Goal: Task Accomplishment & Management: Complete application form

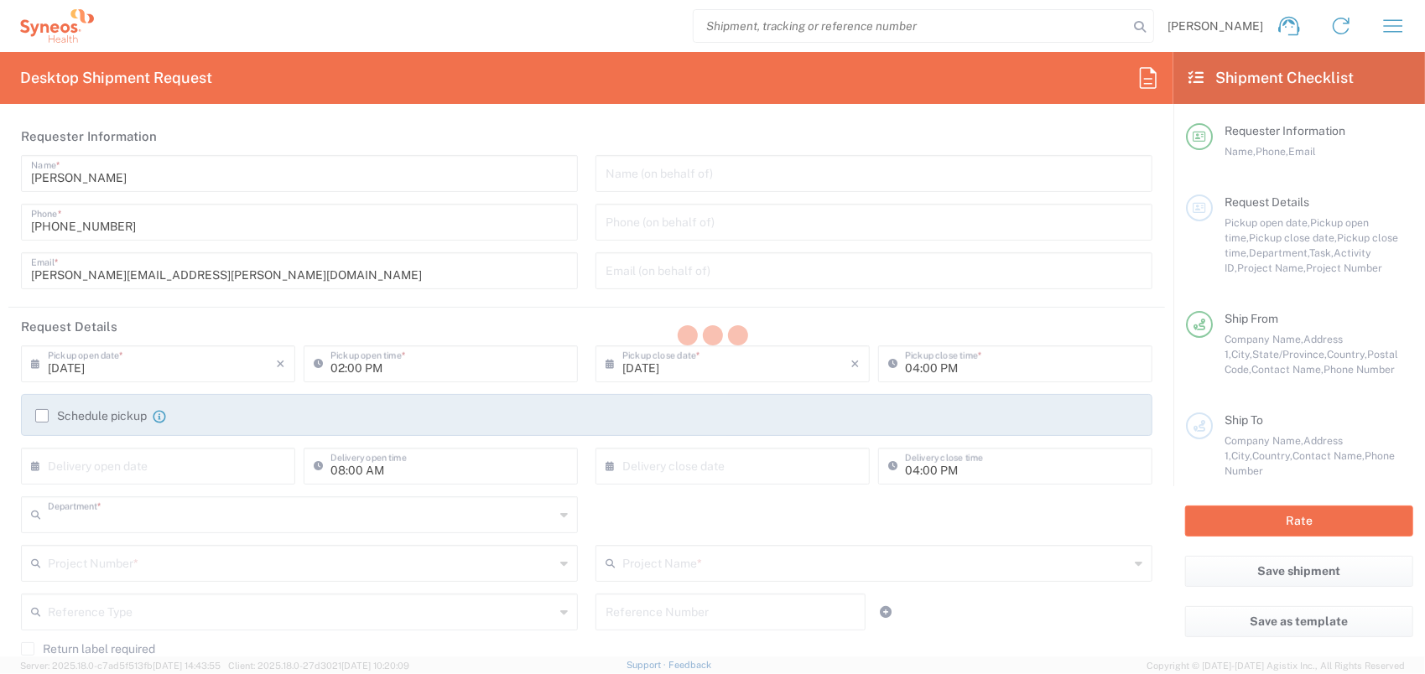
type input "8350"
type input "[GEOGRAPHIC_DATA]"
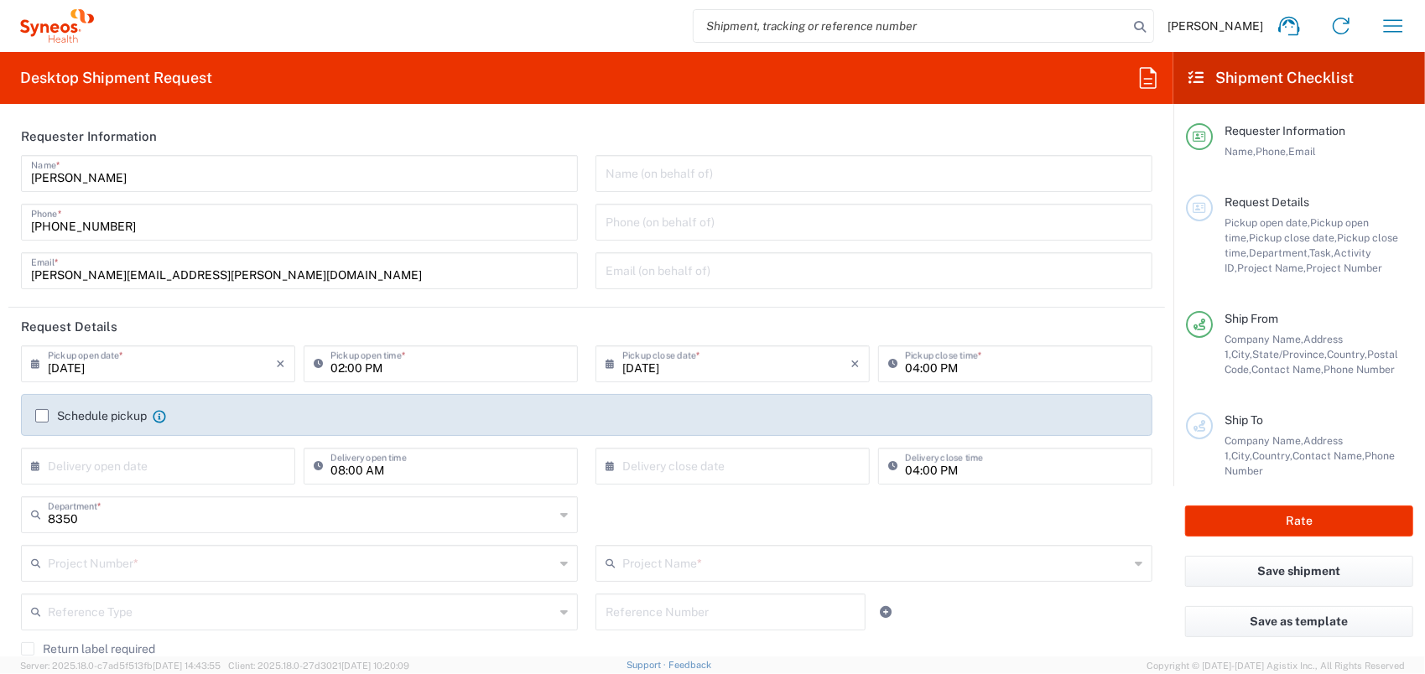
type input "SYNEOS HEALTH CLINIQUE INC-[GEOGRAPHIC_DATA]"
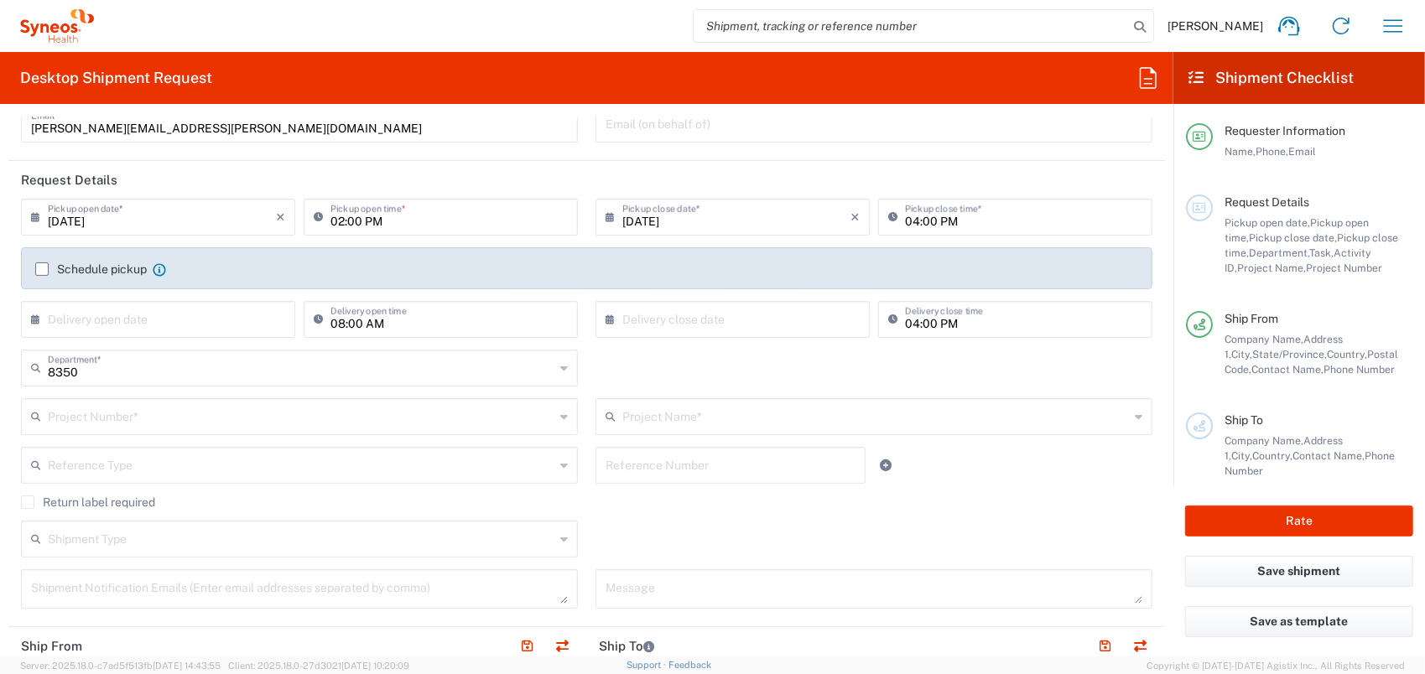
scroll to position [252, 0]
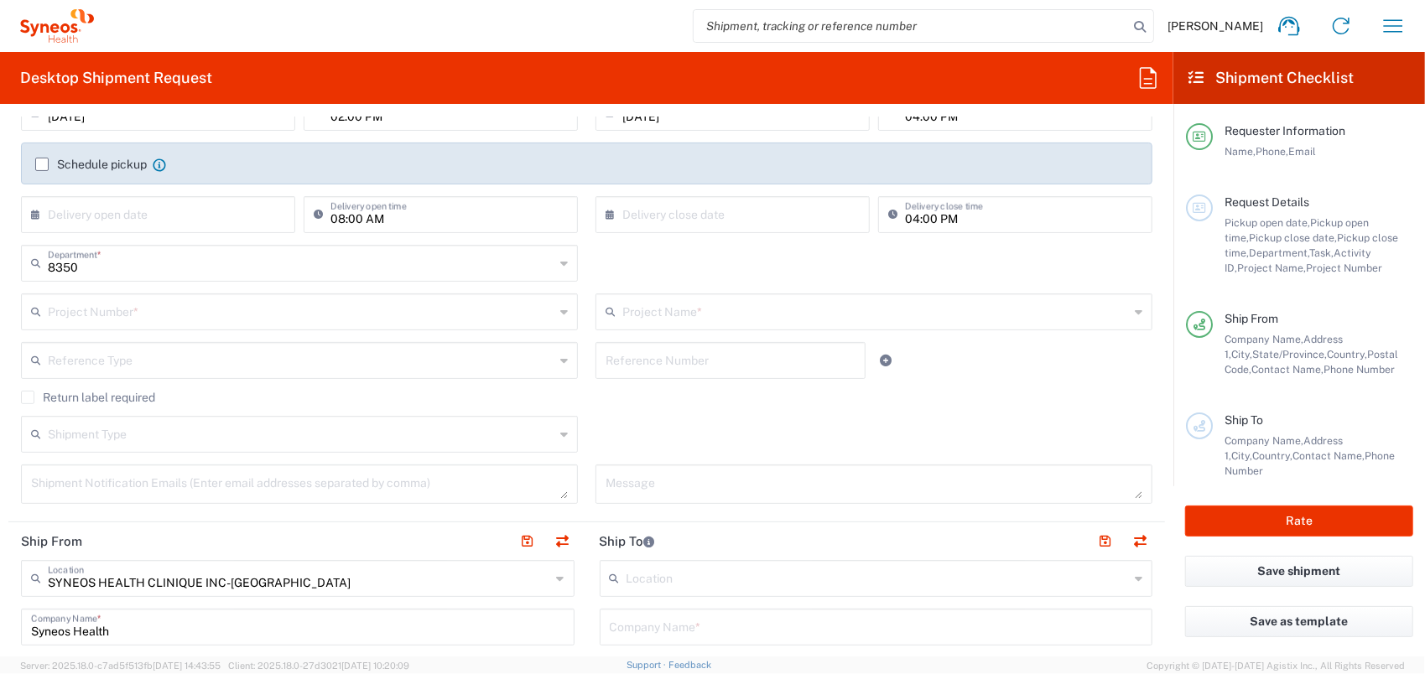
click at [214, 307] on input "text" at bounding box center [301, 310] width 507 height 29
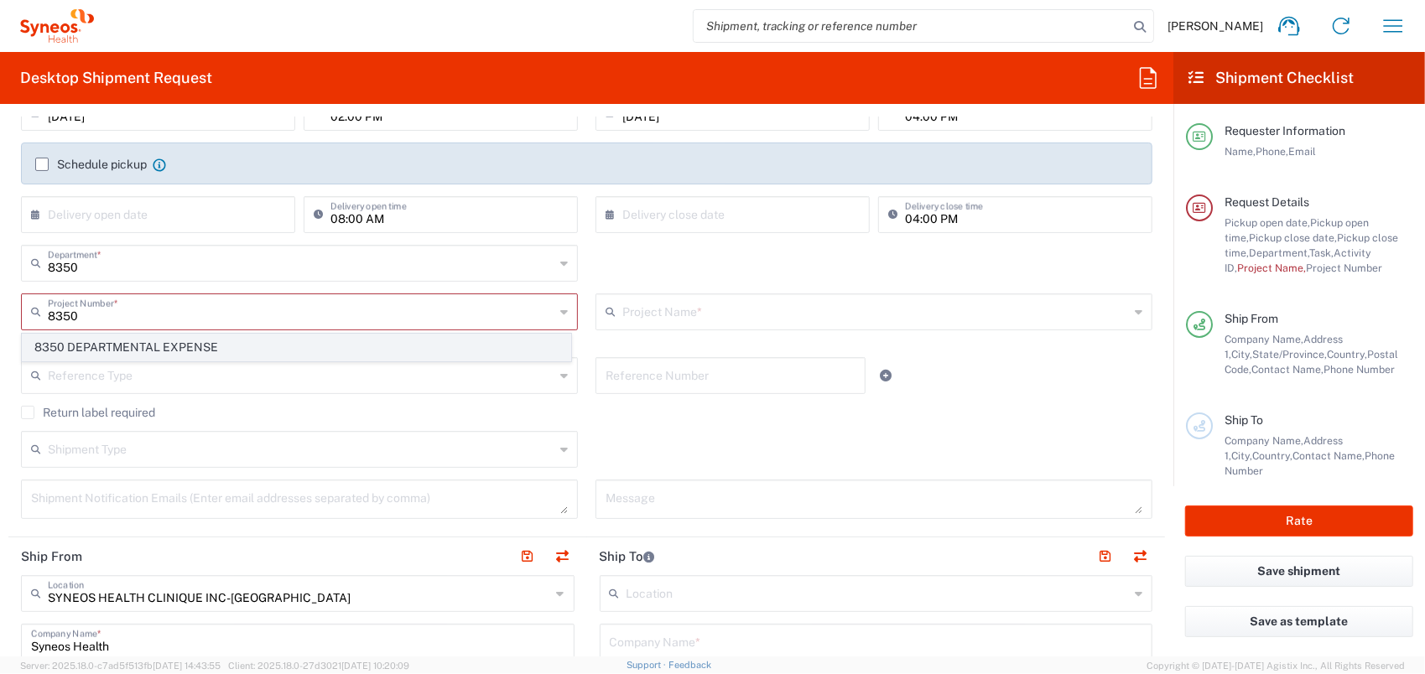
click at [228, 343] on span "8350 DEPARTMENTAL EXPENSE" at bounding box center [297, 348] width 548 height 26
type input "8350 DEPARTMENTAL EXPENSE"
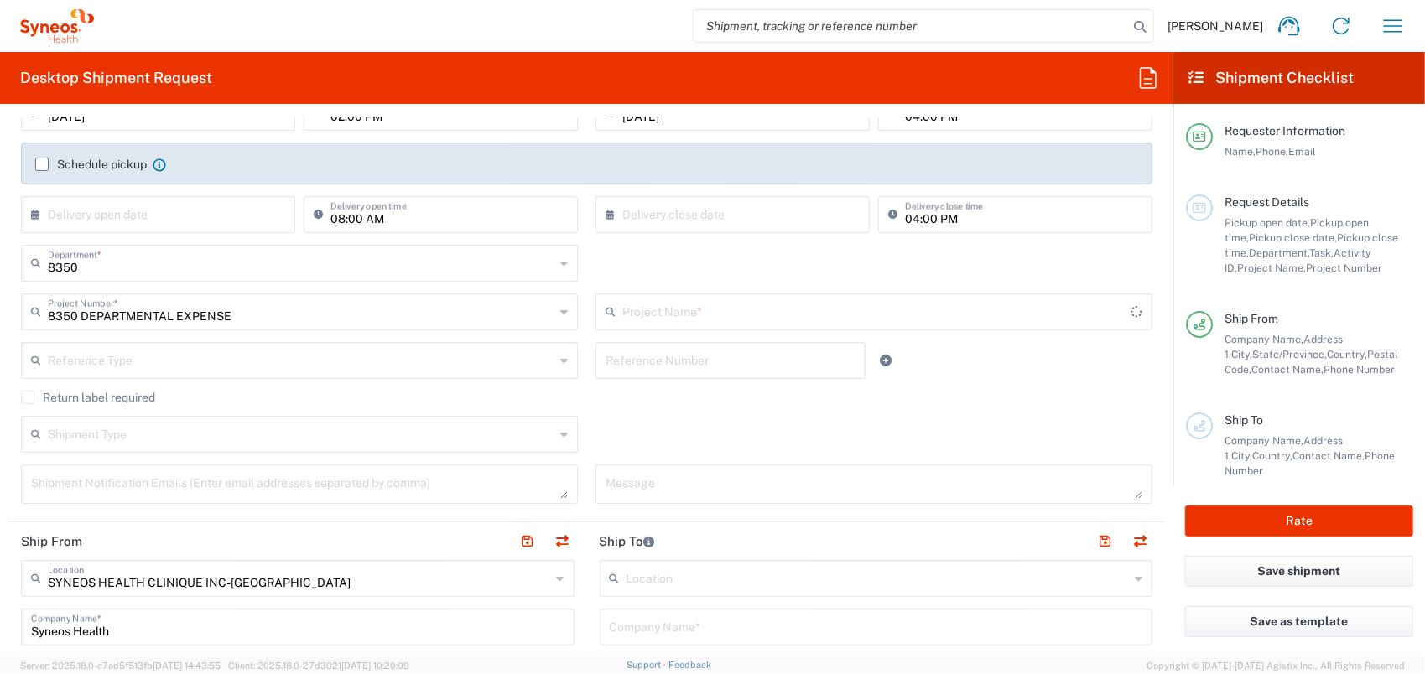
type input "8350 DEPARTMENTAL EXPENSE"
click at [633, 408] on div "Return label required" at bounding box center [587, 403] width 1132 height 25
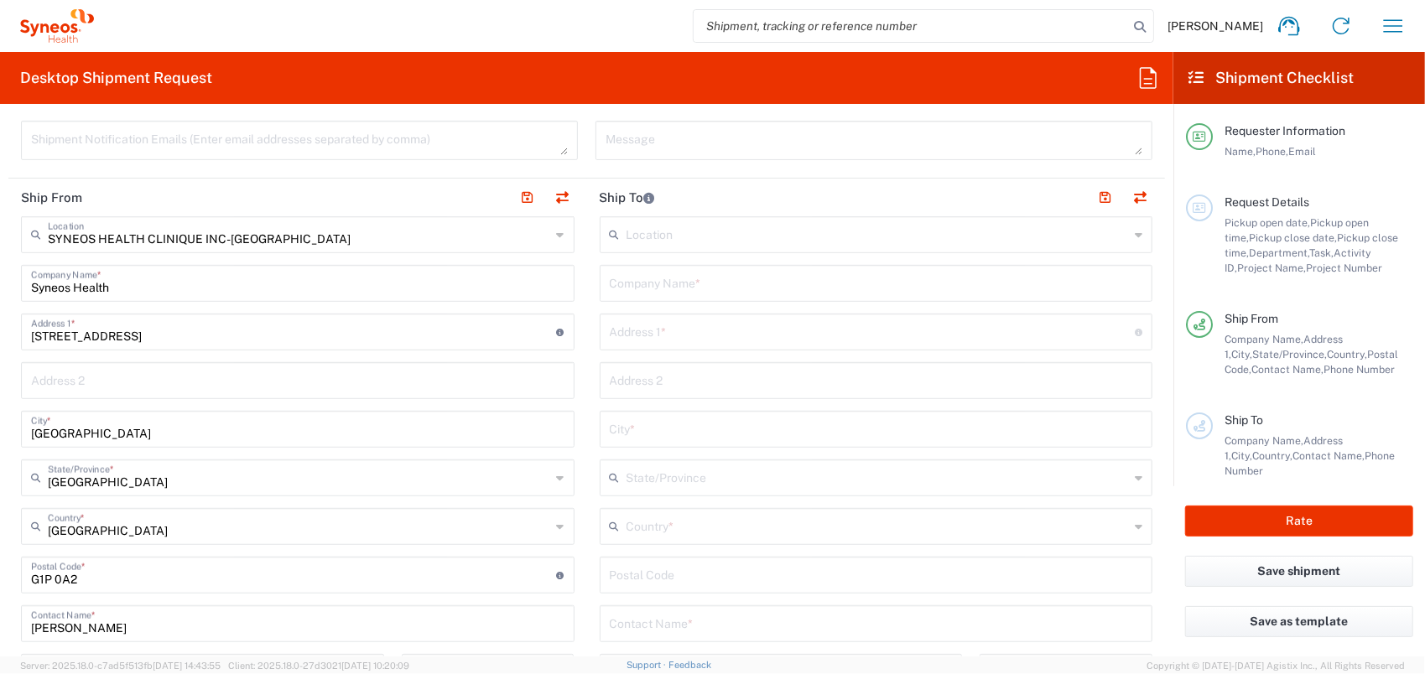
scroll to position [755, 0]
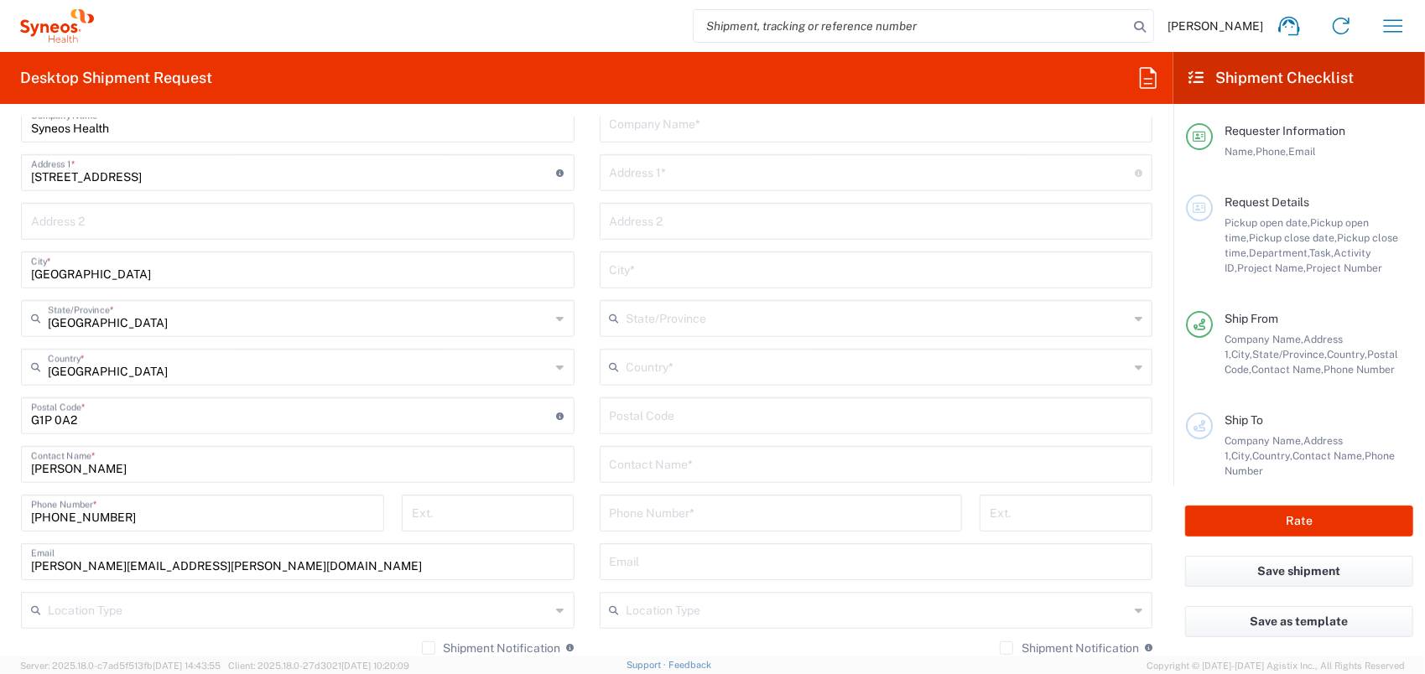
click at [669, 465] on input "text" at bounding box center [877, 463] width 534 height 29
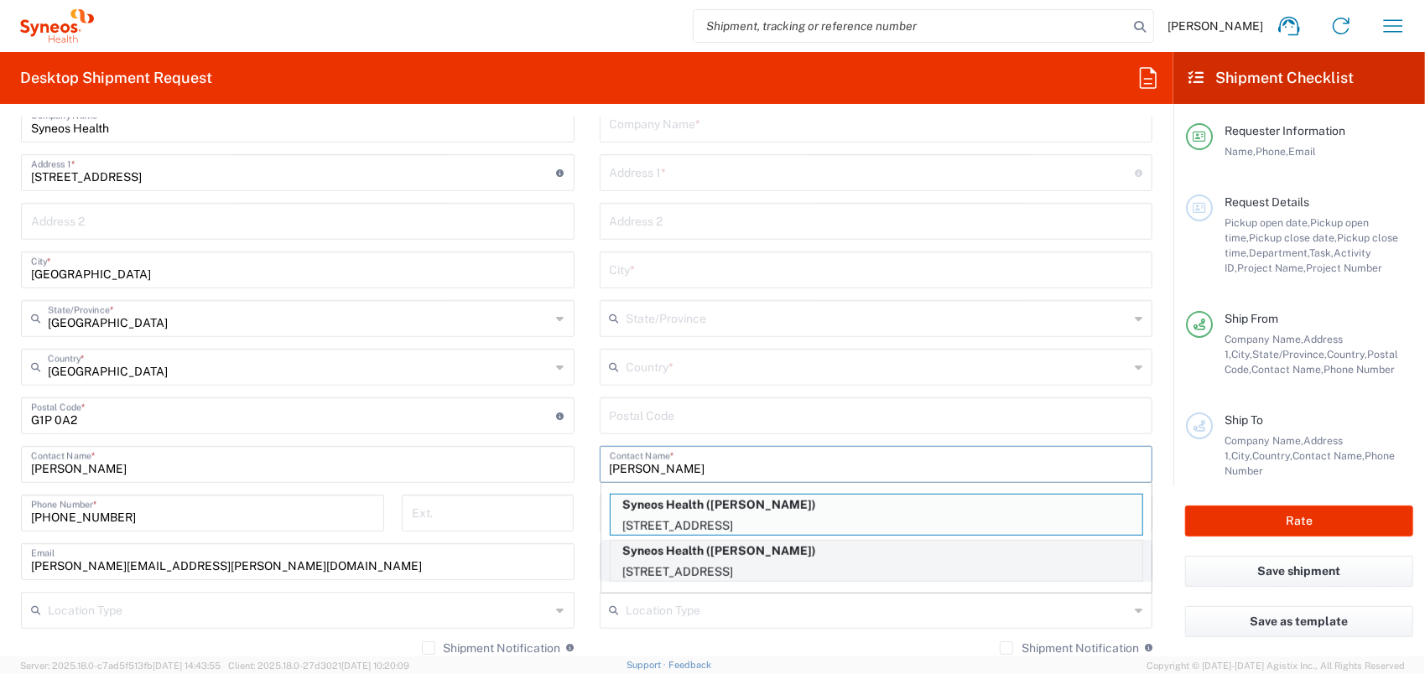
type input "[PERSON_NAME]"
click at [748, 541] on p "Syneos Health ([PERSON_NAME])" at bounding box center [877, 551] width 532 height 21
type input "Syneos Health"
type input "[STREET_ADDRESS]"
type input "Bureau 800"
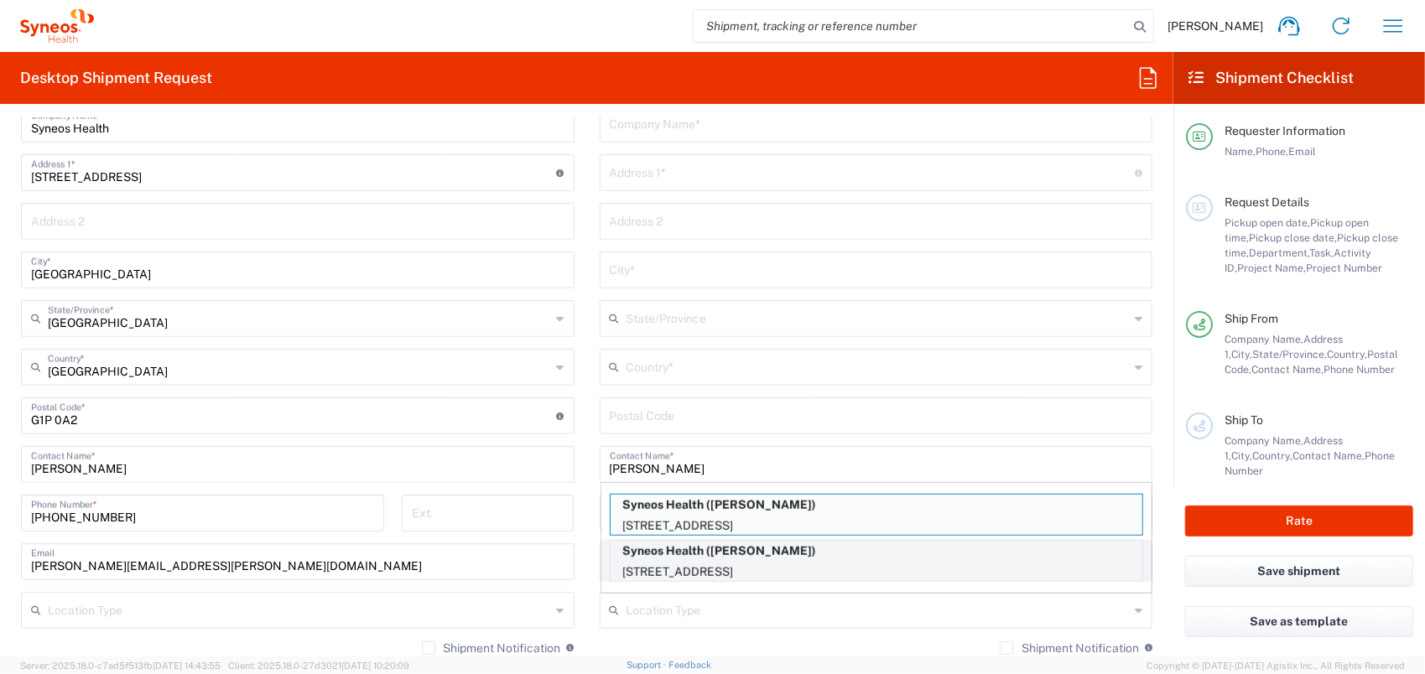
type input "[GEOGRAPHIC_DATA]"
type input "H3X 2H9"
type input "[PERSON_NAME]"
type input "4185274000"
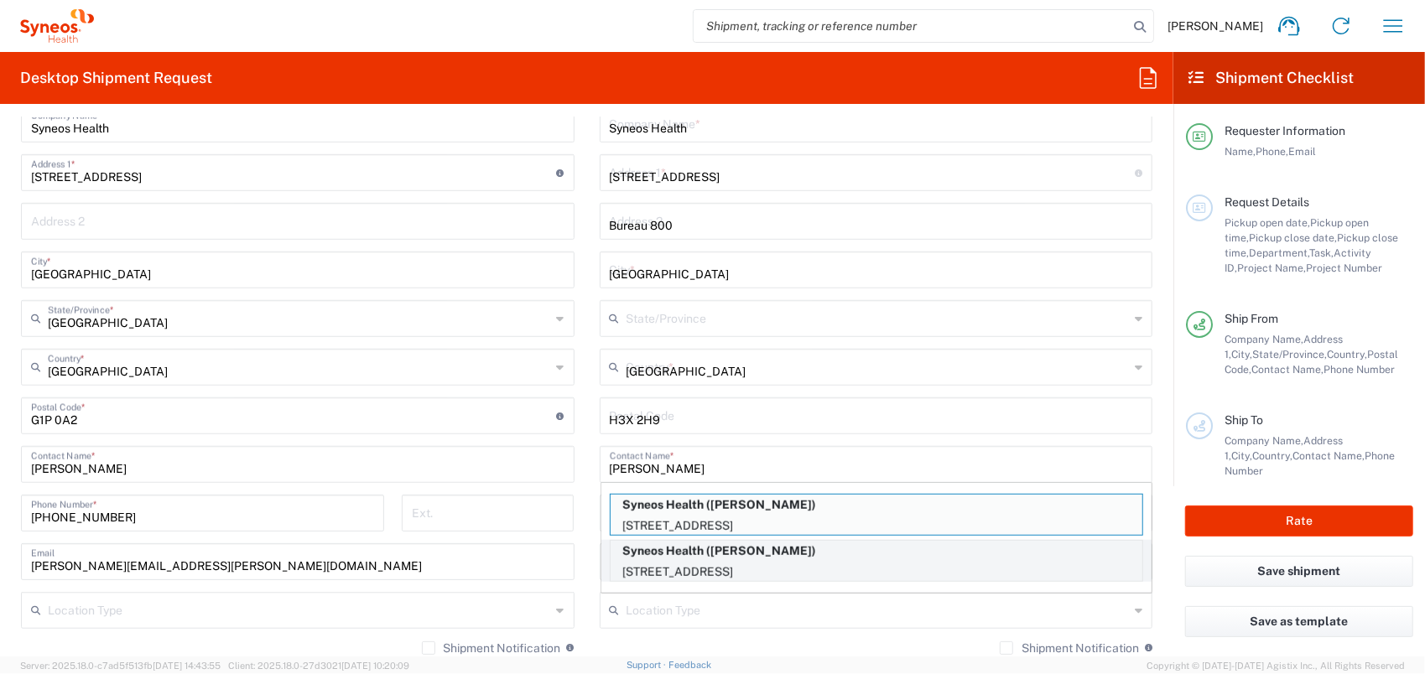
type input "[GEOGRAPHIC_DATA]"
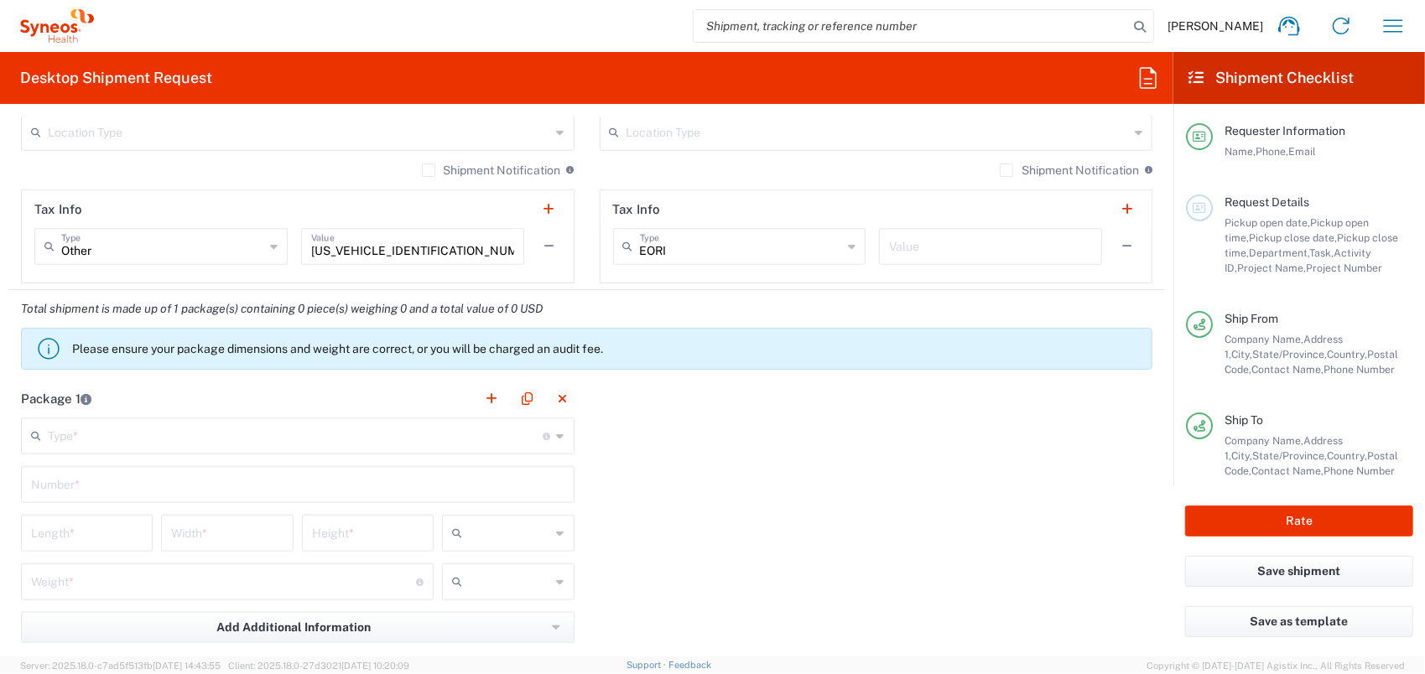
scroll to position [1258, 0]
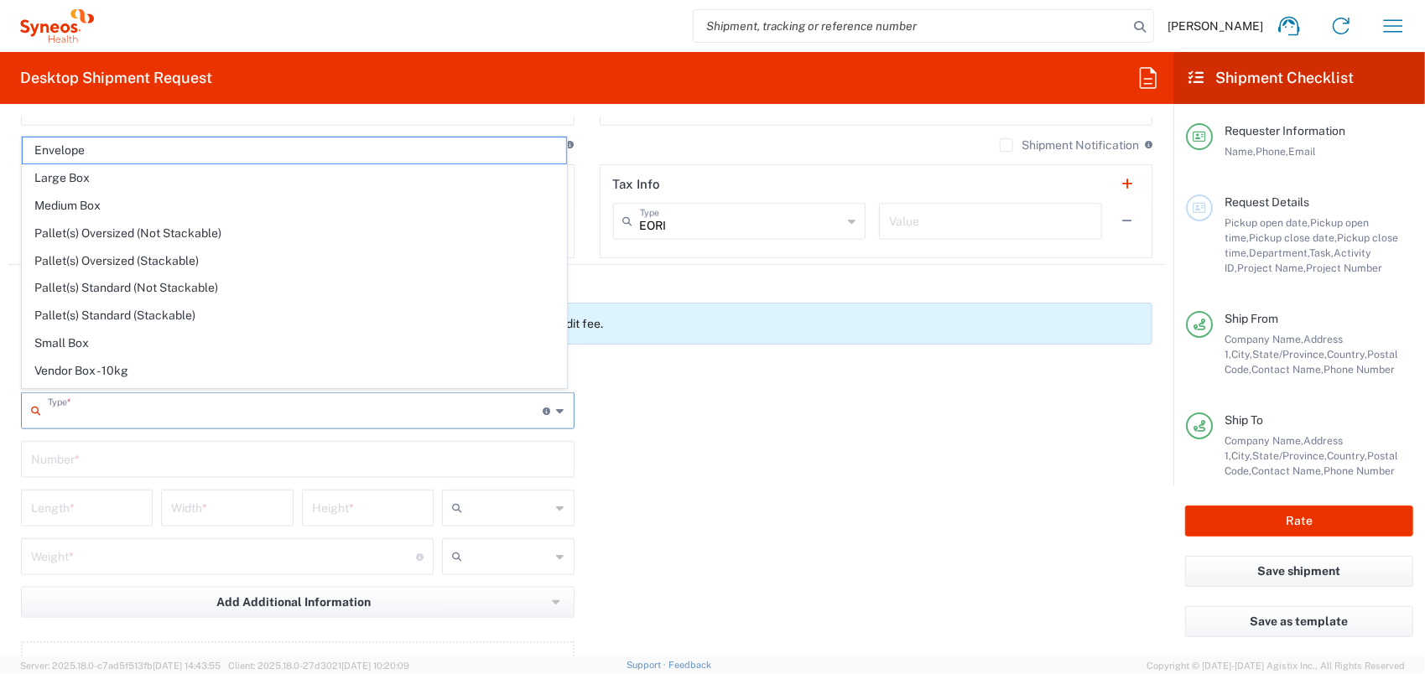
click at [144, 404] on input "text" at bounding box center [296, 409] width 496 height 29
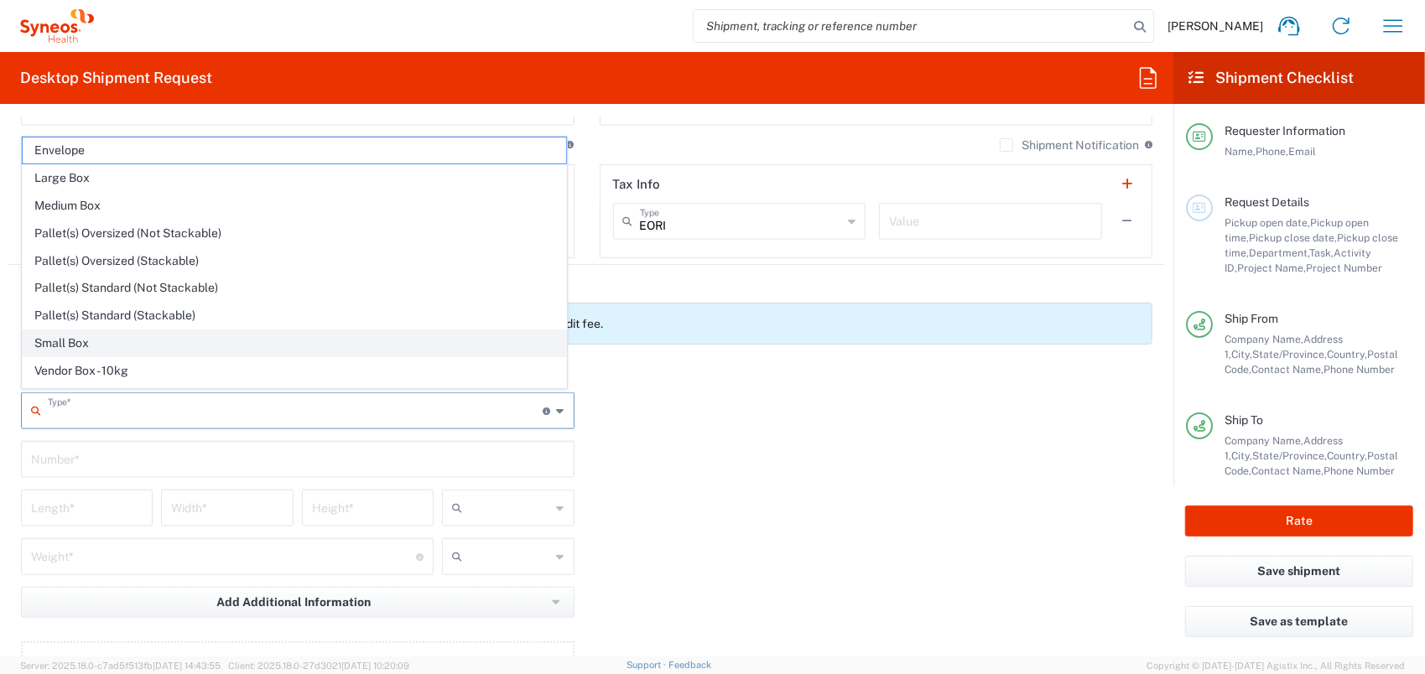
scroll to position [44, 0]
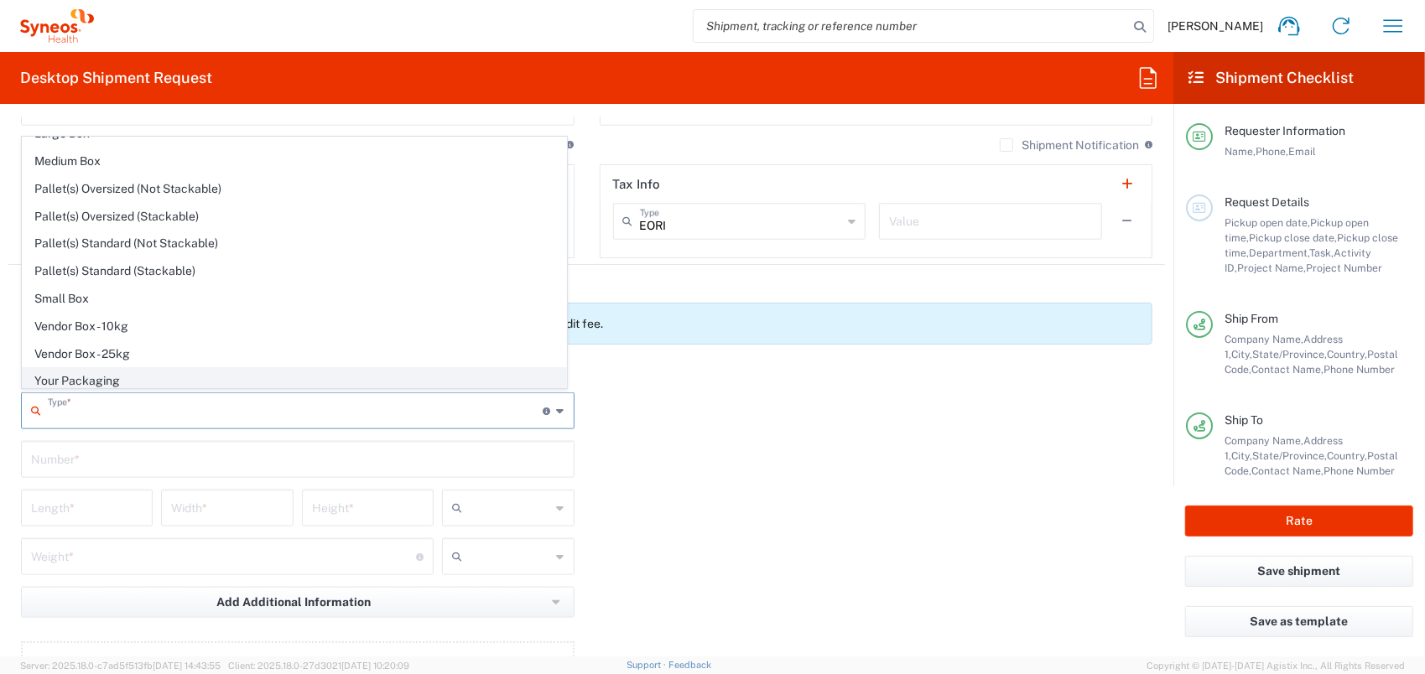
click at [117, 372] on span "Your Packaging" at bounding box center [295, 381] width 544 height 26
type input "Your Packaging"
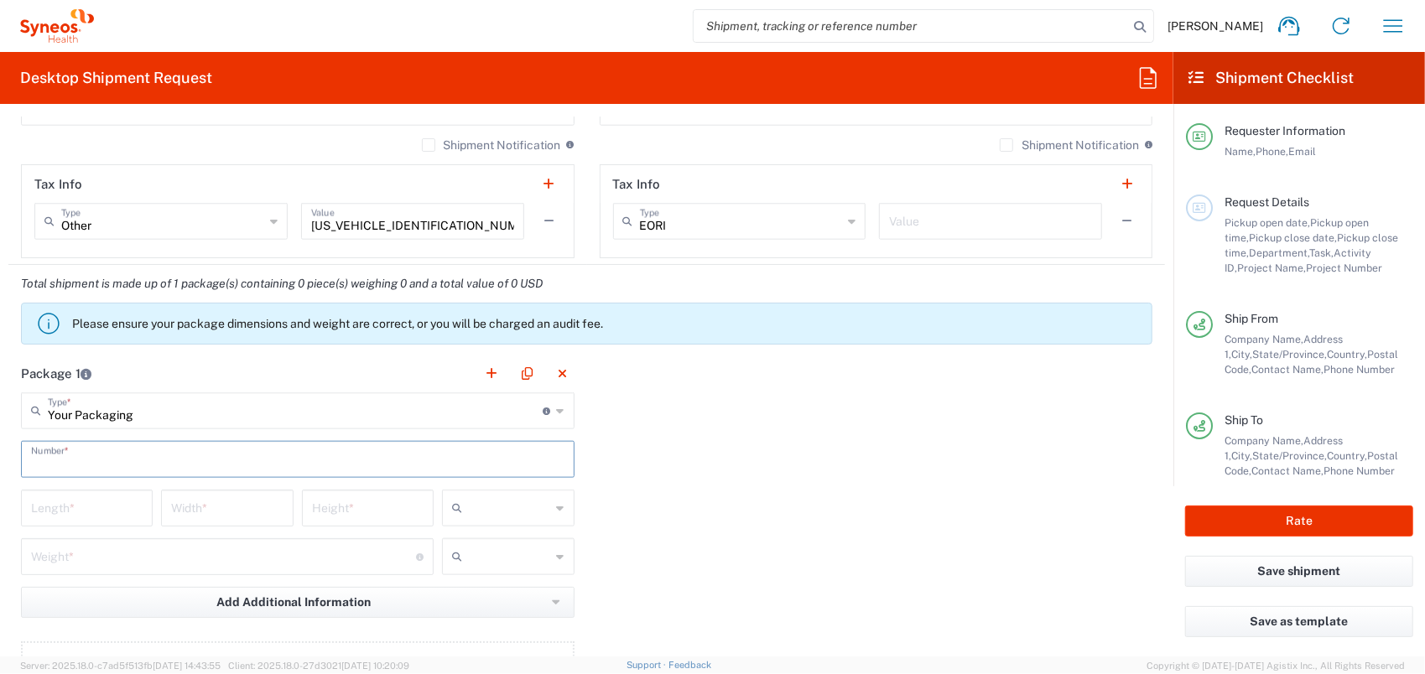
click at [121, 451] on input "text" at bounding box center [298, 458] width 534 height 29
type input "1"
click at [117, 507] on input "number" at bounding box center [87, 506] width 112 height 29
type input "51"
type input "42"
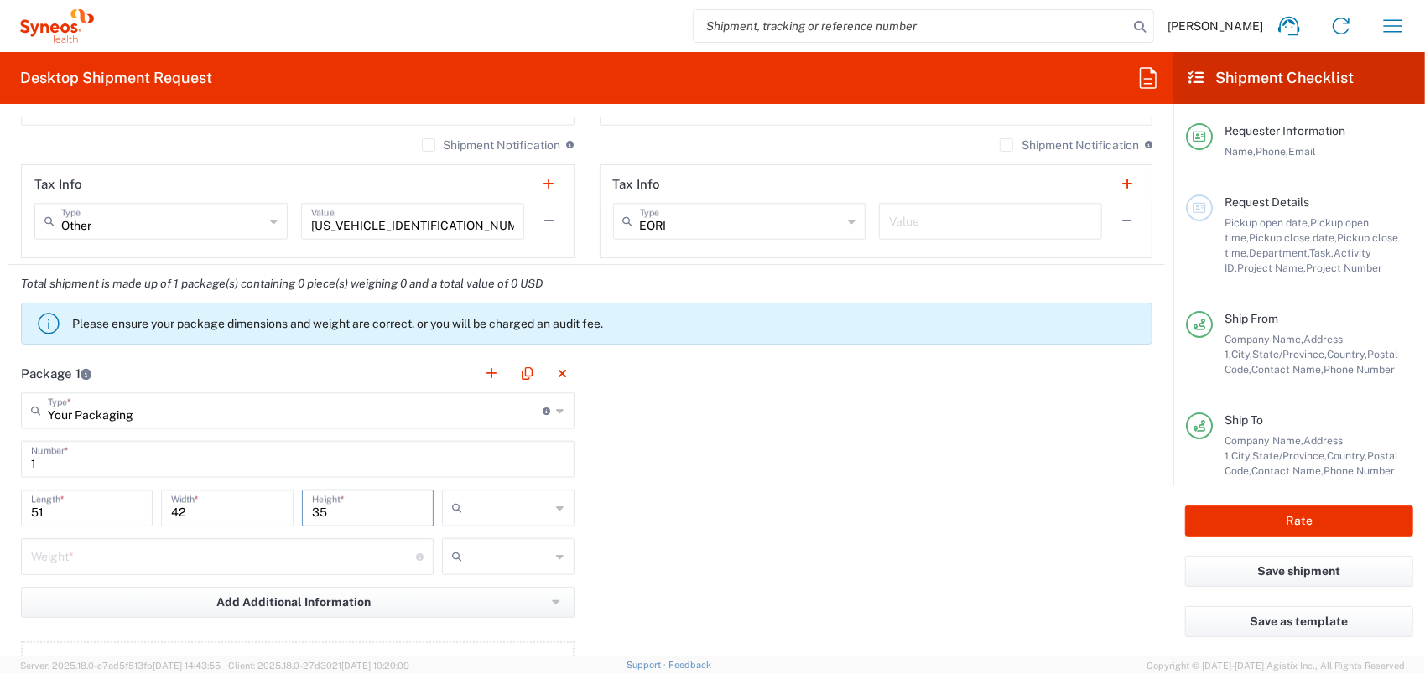
type input "35"
click at [477, 505] on input "text" at bounding box center [509, 508] width 81 height 27
click at [490, 544] on span "cm" at bounding box center [504, 542] width 128 height 26
type input "cm"
click at [306, 550] on input "number" at bounding box center [223, 555] width 385 height 29
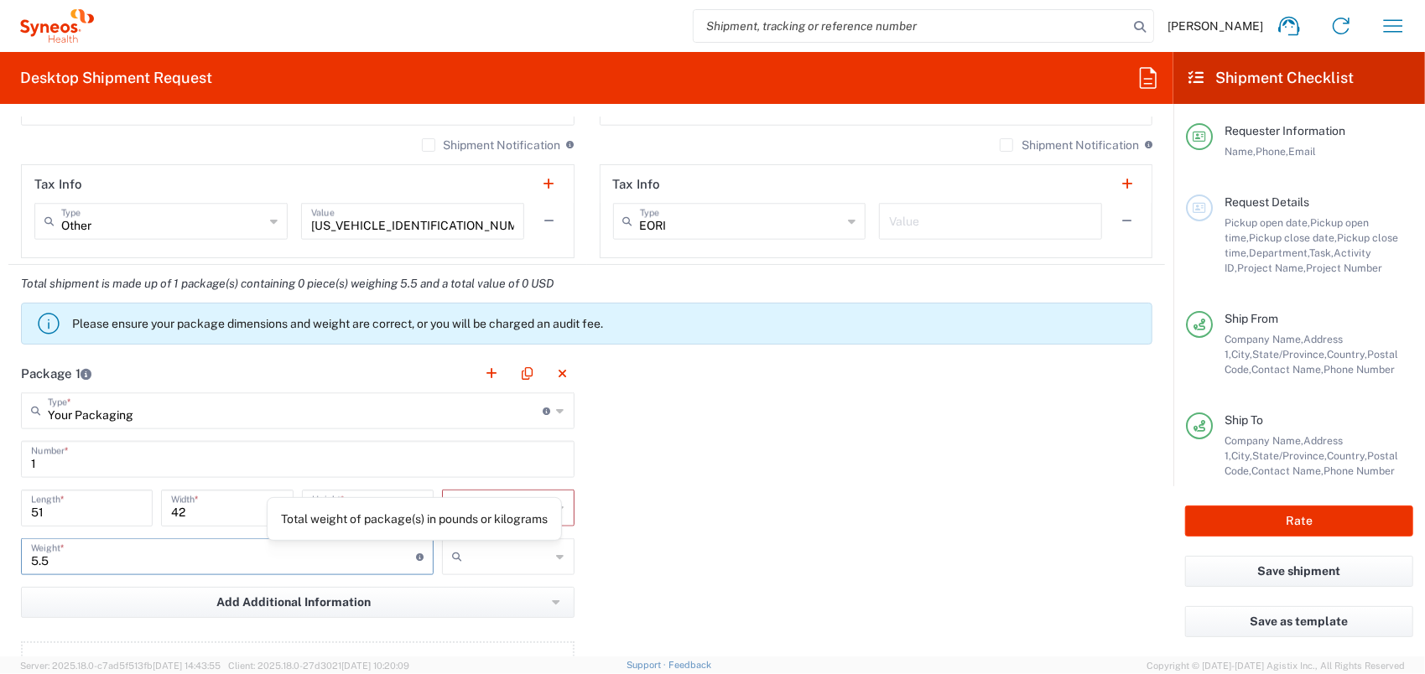
type input "5.5"
click at [469, 555] on input "text" at bounding box center [509, 557] width 81 height 27
click at [497, 594] on span "kgs" at bounding box center [504, 590] width 128 height 26
type input "kgs"
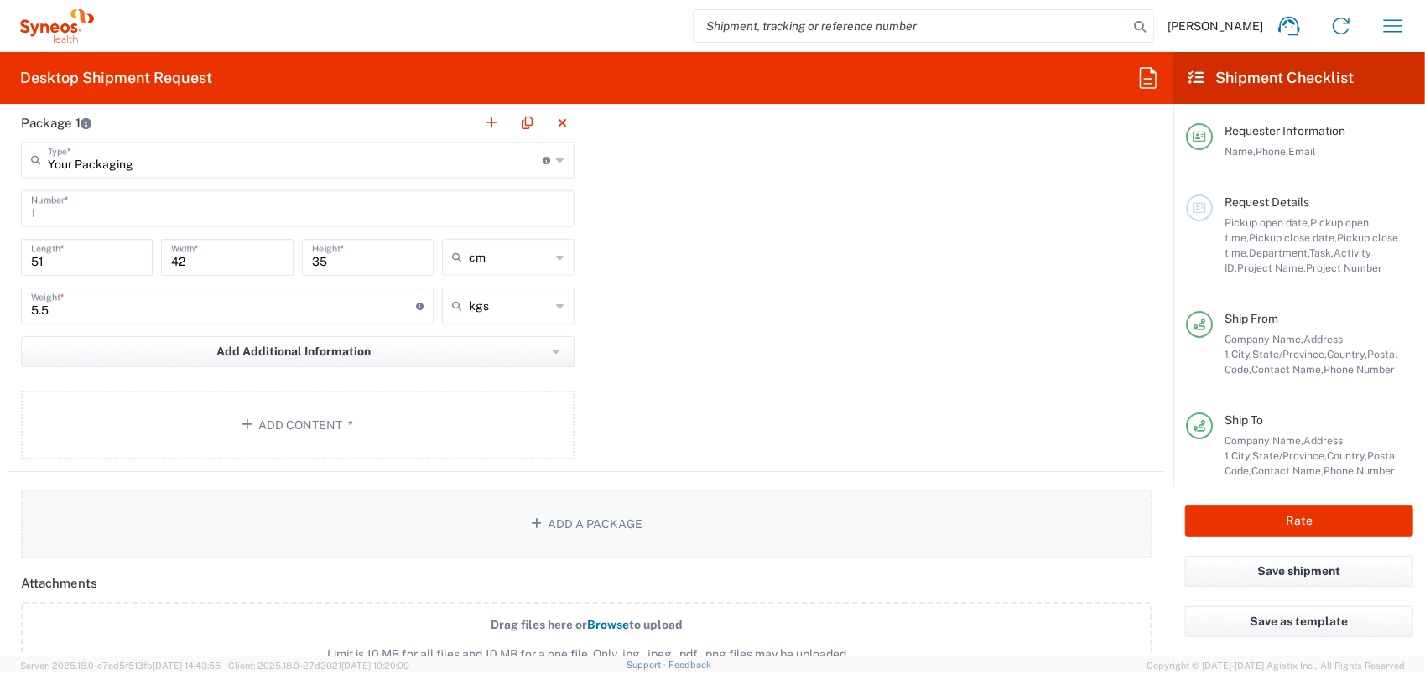
scroll to position [1510, 0]
click at [305, 412] on button "Add Content *" at bounding box center [298, 424] width 554 height 69
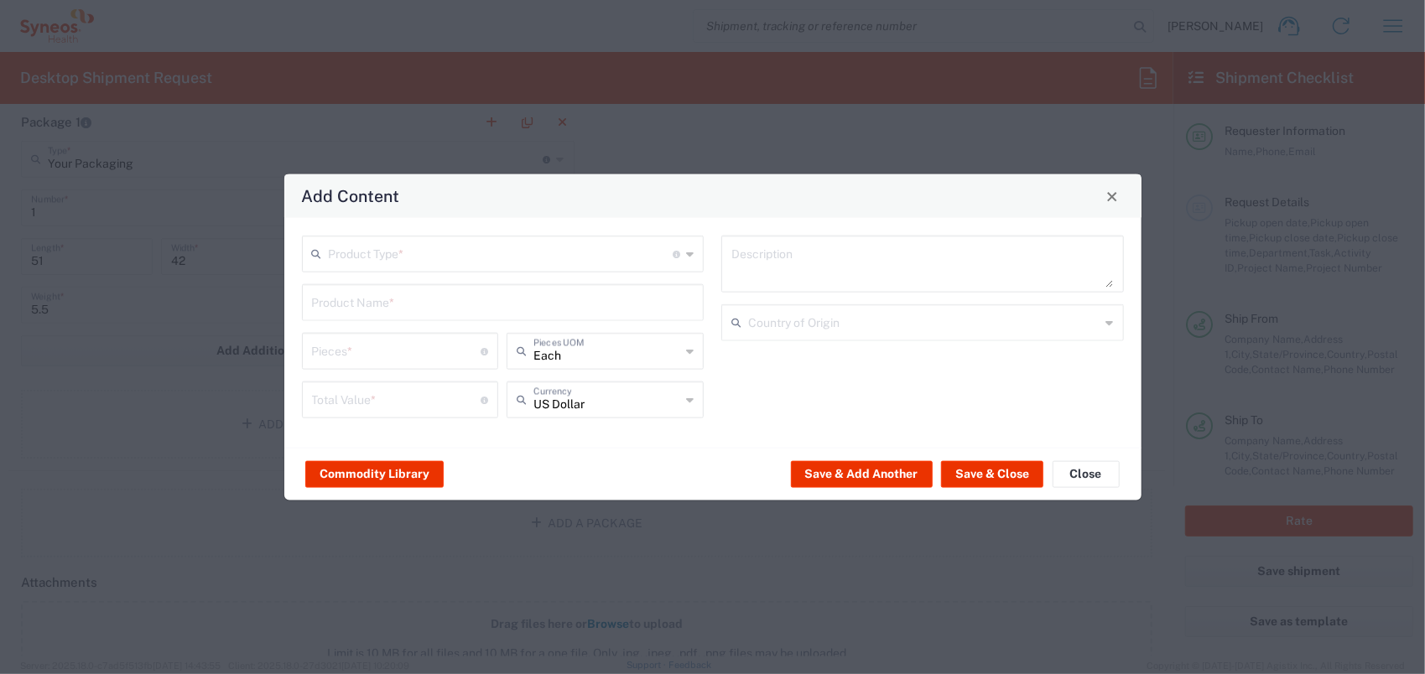
click at [393, 254] on input "text" at bounding box center [501, 252] width 345 height 29
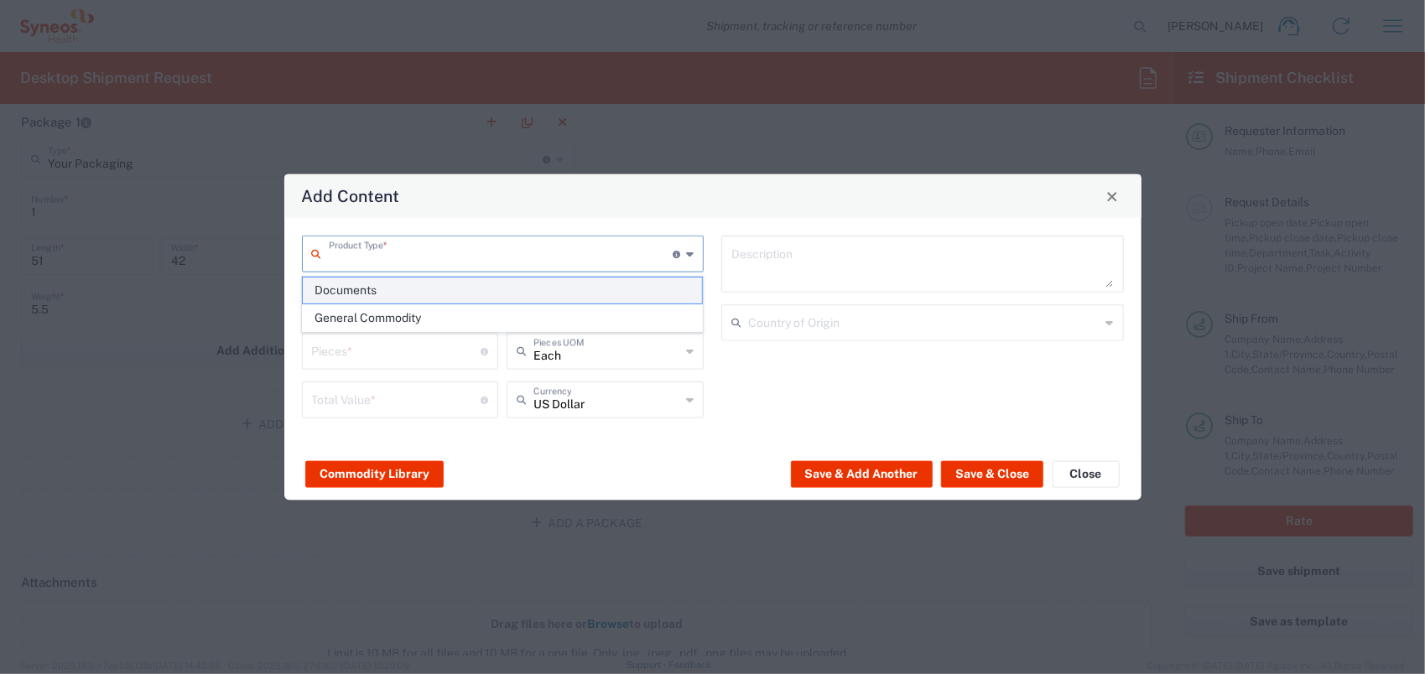
click at [393, 295] on span "Documents" at bounding box center [502, 291] width 399 height 26
type input "Documents"
type input "1"
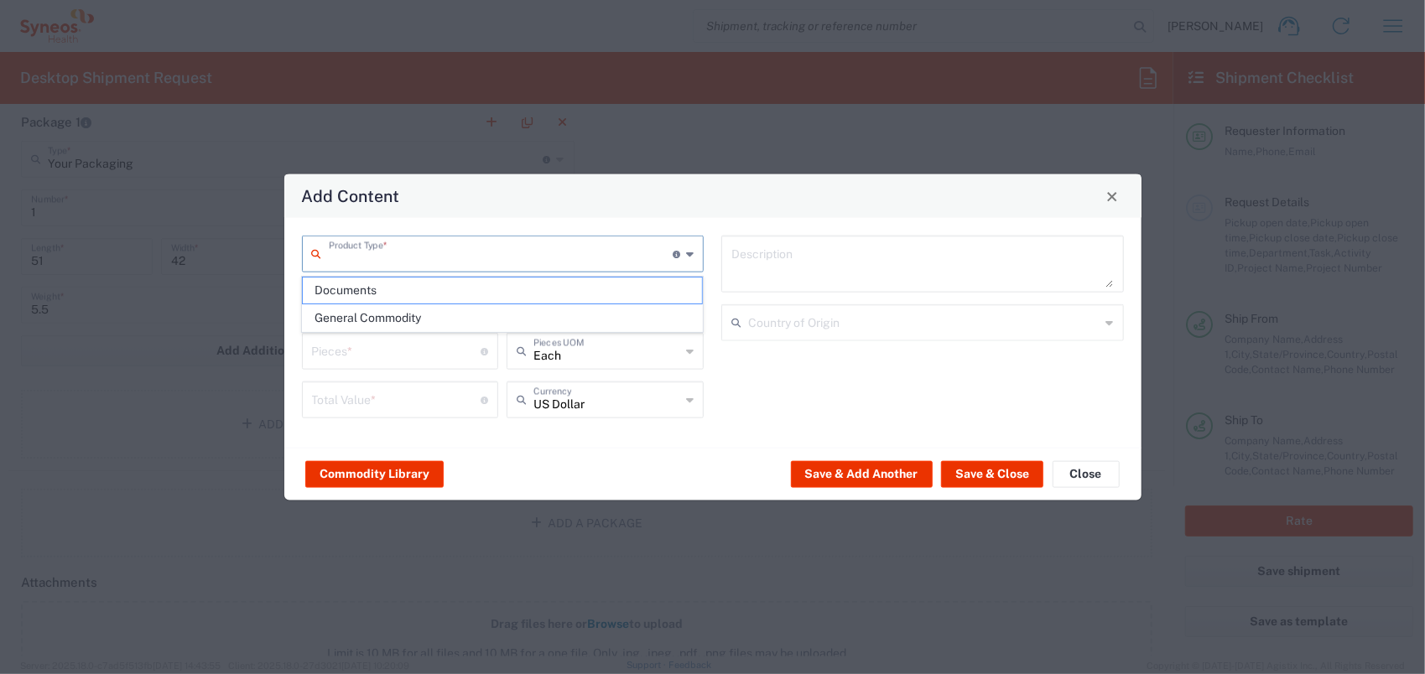
type textarea "Documents"
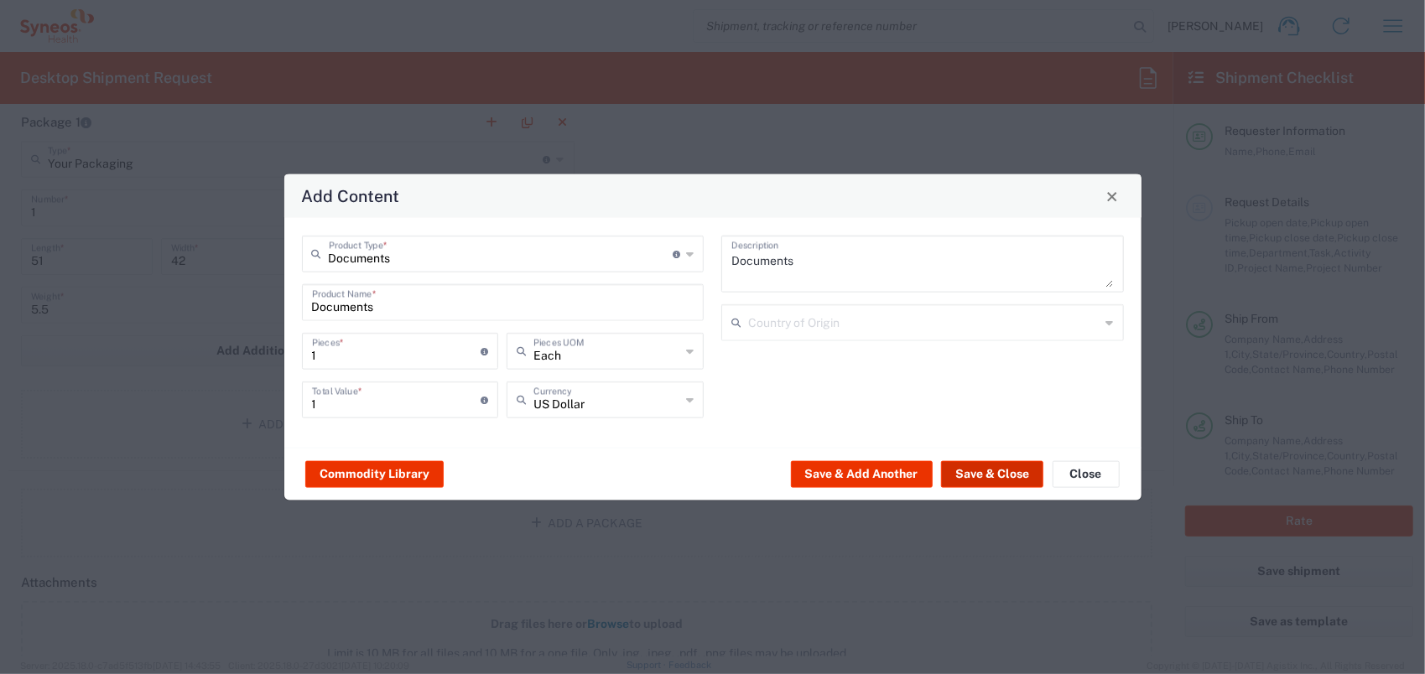
click at [982, 470] on button "Save & Close" at bounding box center [992, 474] width 102 height 27
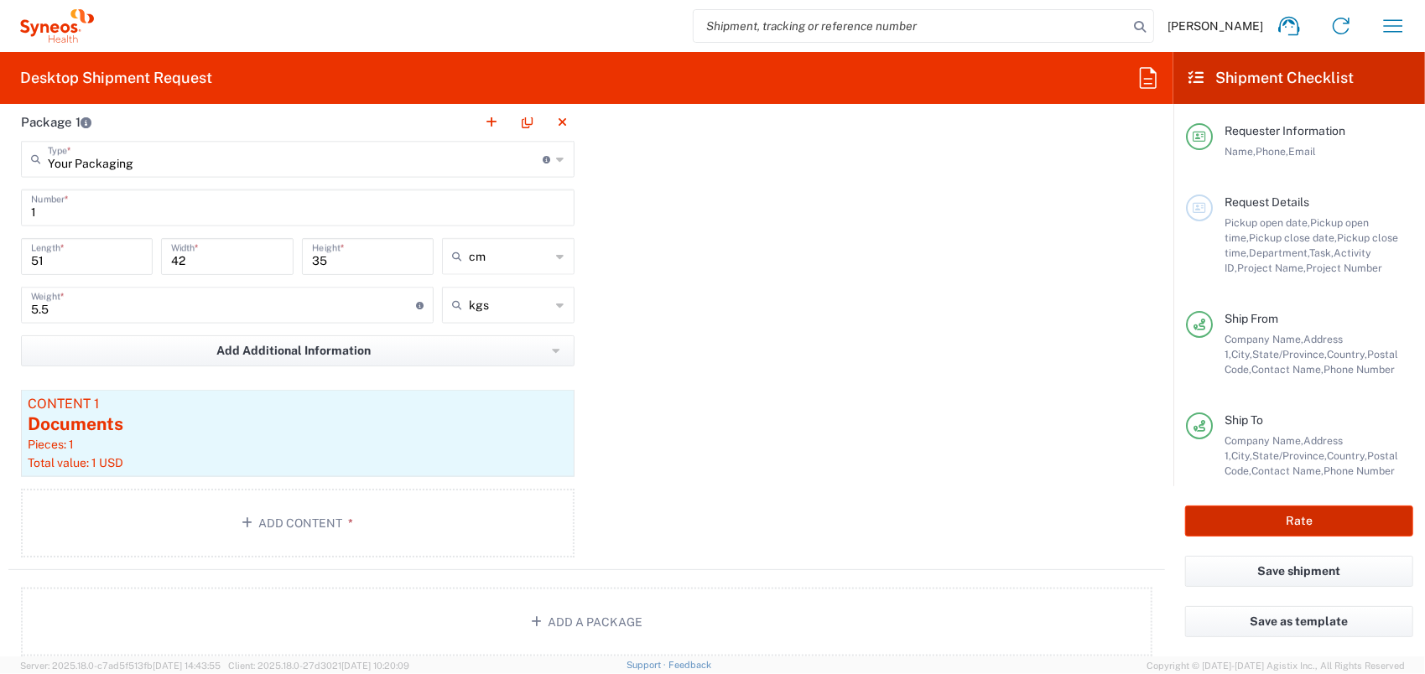
click at [1274, 515] on button "Rate" at bounding box center [1299, 521] width 228 height 31
type input "8350 DEPARTMENTAL EXPENSE"
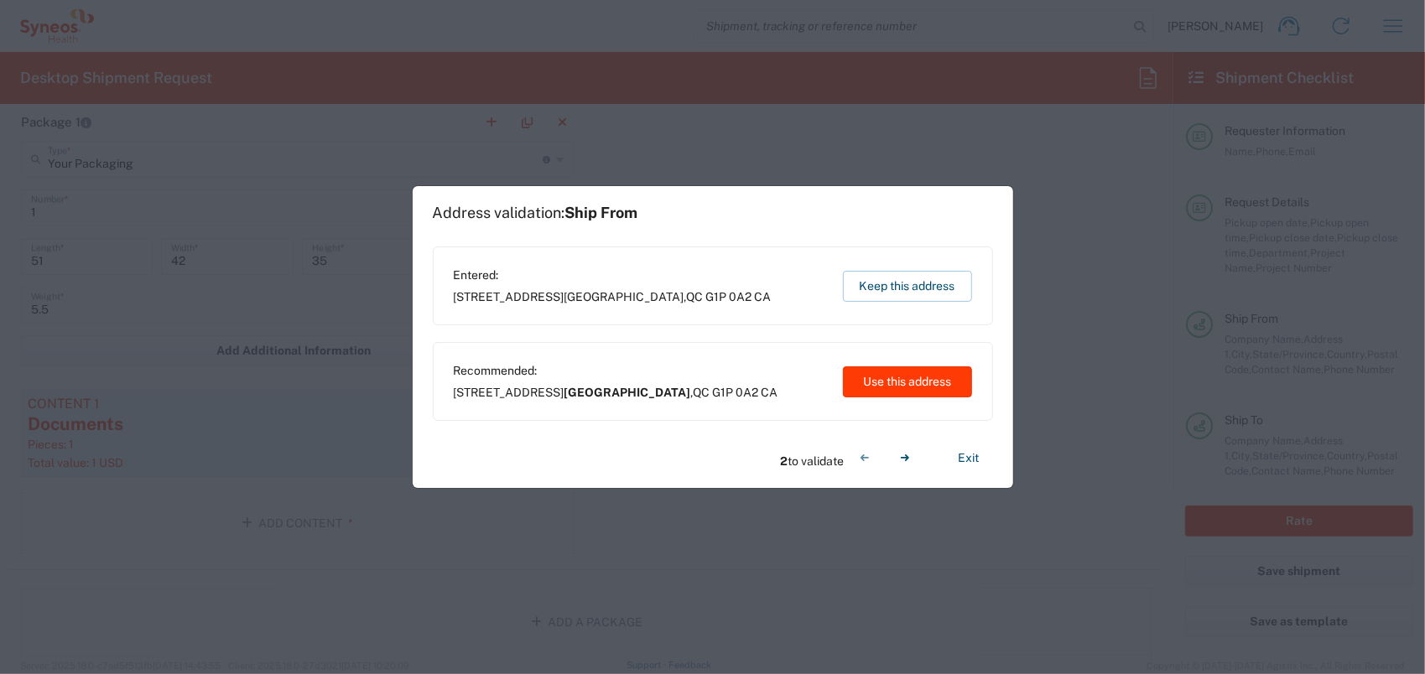
click at [913, 378] on button "Use this address" at bounding box center [907, 382] width 129 height 31
click at [914, 381] on button "Use this address" at bounding box center [907, 382] width 129 height 31
type input "[GEOGRAPHIC_DATA]"
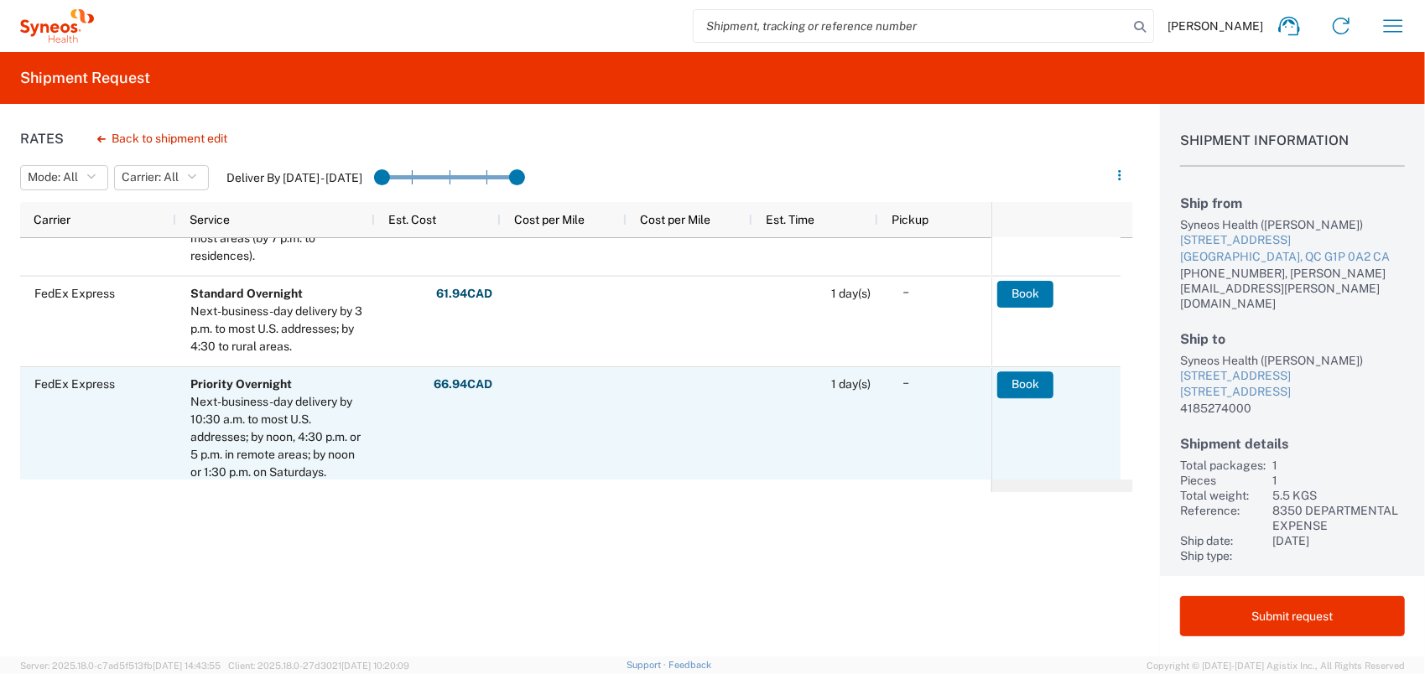
scroll to position [265, 0]
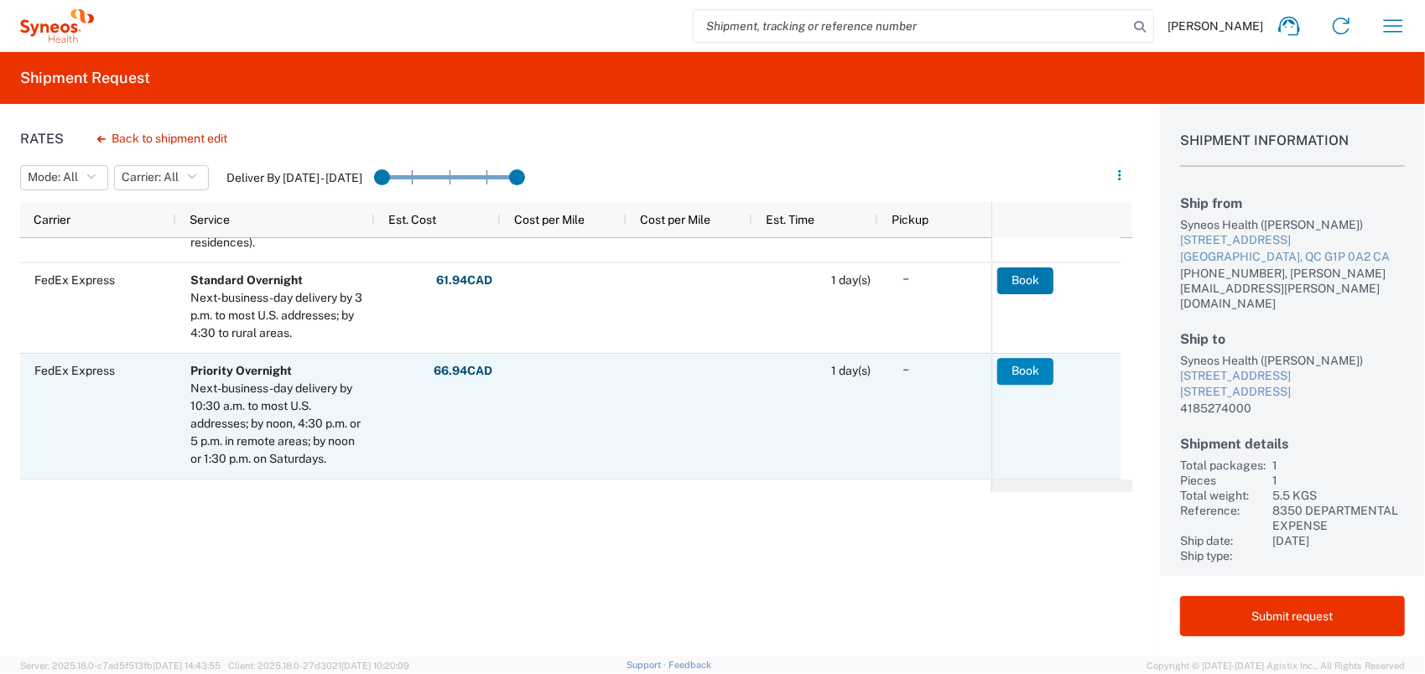
click at [1029, 370] on button "Book" at bounding box center [1025, 371] width 56 height 27
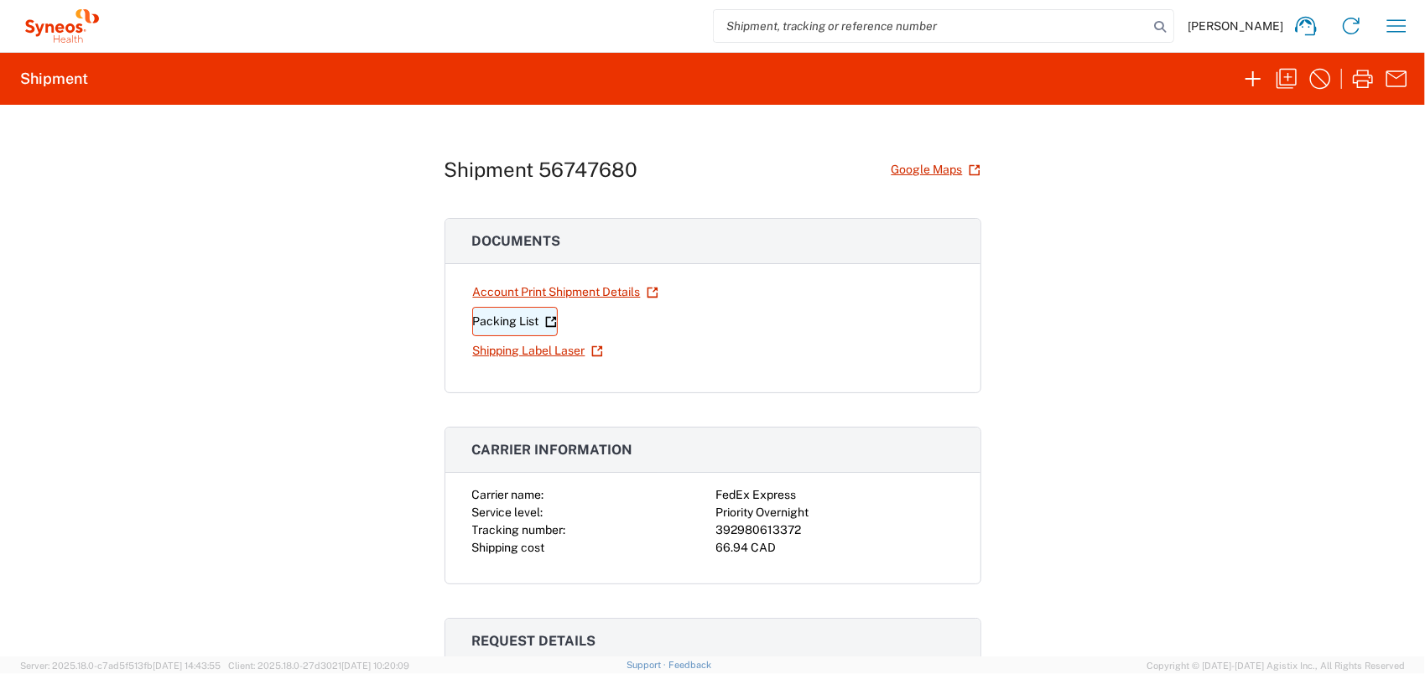
click at [511, 320] on link "Packing List" at bounding box center [515, 321] width 86 height 29
click at [529, 342] on link "Shipping Label Laser" at bounding box center [538, 350] width 132 height 29
